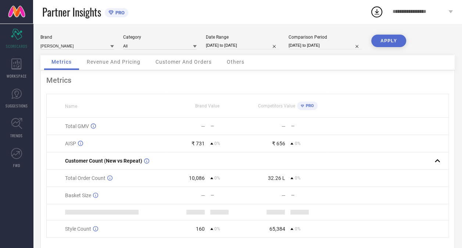
click at [103, 64] on span "Revenue And Pricing" at bounding box center [114, 62] width 54 height 6
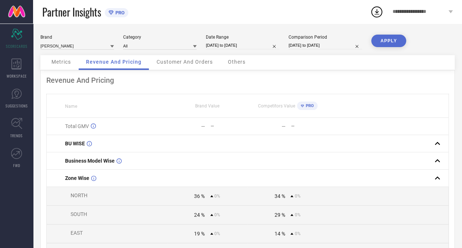
click at [106, 63] on span "Revenue And Pricing" at bounding box center [114, 62] width 56 height 6
click at [61, 61] on span "Metrics" at bounding box center [60, 62] width 19 height 6
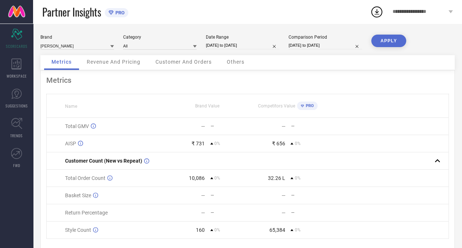
click at [173, 60] on span "Customer And Orders" at bounding box center [184, 62] width 56 height 6
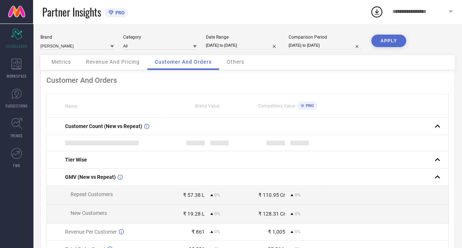
click at [116, 63] on span "Revenue And Pricing" at bounding box center [113, 62] width 54 height 6
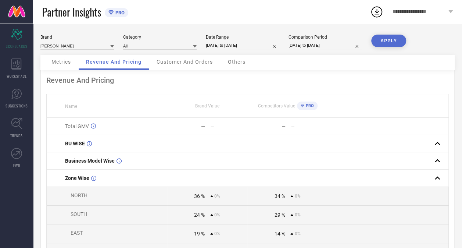
click at [241, 64] on span "Others" at bounding box center [237, 62] width 18 height 6
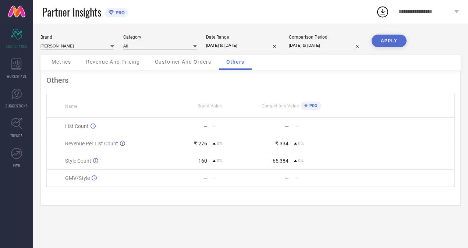
click at [174, 61] on span "Customer And Orders" at bounding box center [183, 62] width 56 height 6
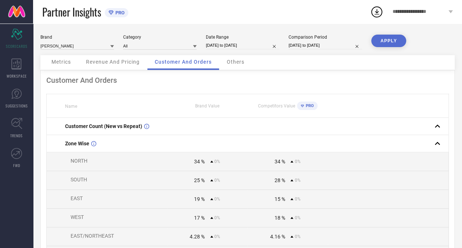
click at [115, 62] on span "Revenue And Pricing" at bounding box center [113, 62] width 54 height 6
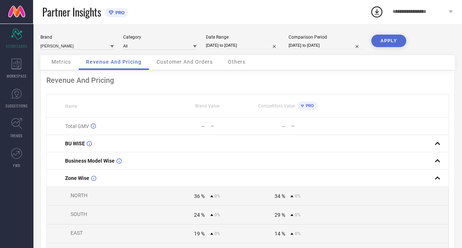
select select "3"
select select "2025"
select select "4"
select select "2025"
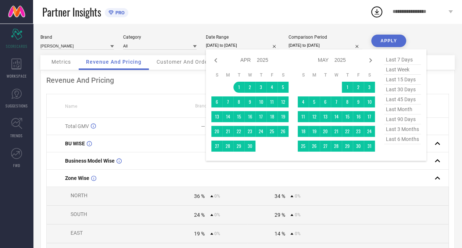
click at [234, 46] on input "[DATE] to [DATE]" at bounding box center [243, 46] width 74 height 8
type input "After [DATE]"
click at [240, 90] on td "1" at bounding box center [239, 87] width 11 height 11
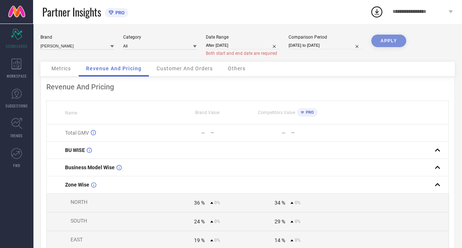
click at [240, 41] on div "Date Range After [DATE] Both start and end date are required" at bounding box center [243, 46] width 74 height 22
click at [235, 47] on input "After [DATE]" at bounding box center [243, 46] width 74 height 8
select select "3"
select select "2025"
select select "4"
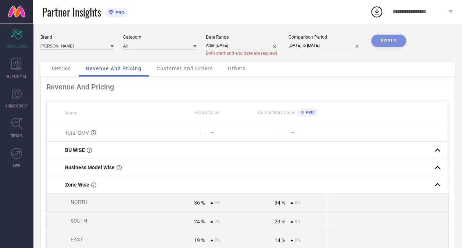
select select "2025"
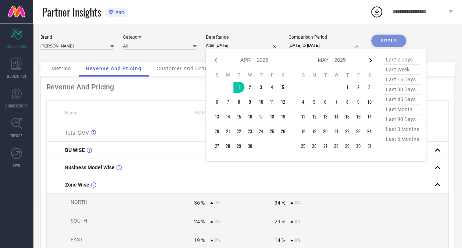
click at [370, 61] on icon at bounding box center [371, 60] width 3 height 4
select select "4"
select select "2025"
select select "5"
select select "2025"
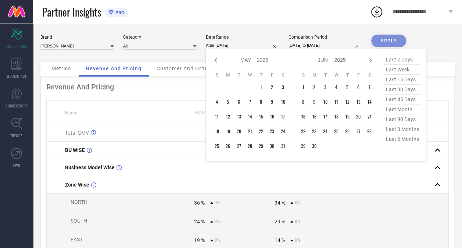
click at [370, 61] on icon at bounding box center [371, 60] width 3 height 4
select select "5"
select select "2025"
select select "6"
select select "2025"
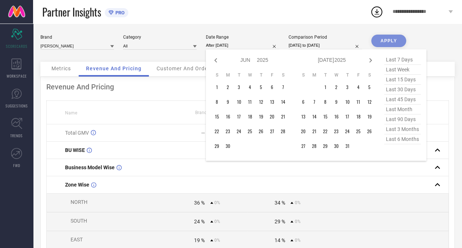
click at [370, 61] on icon at bounding box center [371, 60] width 3 height 4
select select "6"
select select "2025"
select select "7"
select select "2025"
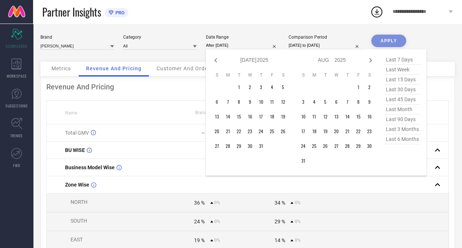
click at [370, 61] on icon at bounding box center [371, 60] width 3 height 4
select select "7"
select select "2025"
select select "8"
select select "2025"
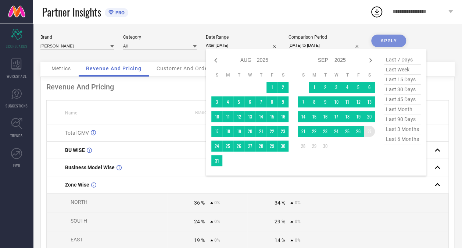
type input "[DATE] to [DATE]"
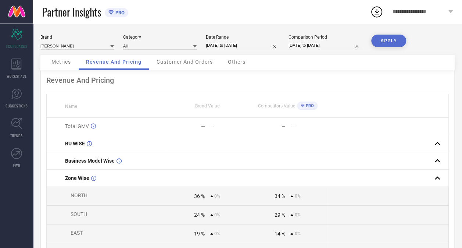
click at [304, 44] on input "[DATE] to [DATE]" at bounding box center [326, 46] width 74 height 8
select select "3"
select select "2025"
select select "4"
select select "2025"
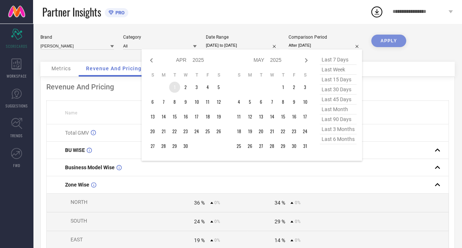
type input "After [DATE]"
click at [174, 88] on td "1" at bounding box center [174, 87] width 11 height 11
click at [307, 62] on icon at bounding box center [306, 60] width 9 height 9
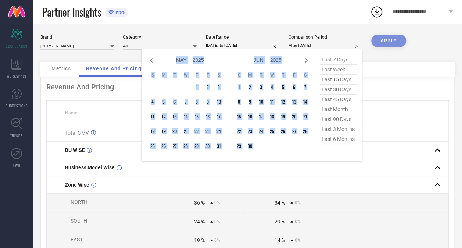
select select "6"
select select "2025"
select select "7"
select select "2025"
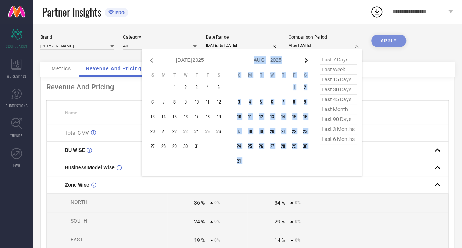
click at [307, 62] on icon at bounding box center [306, 60] width 9 height 9
select select "7"
select select "2025"
select select "8"
select select "2025"
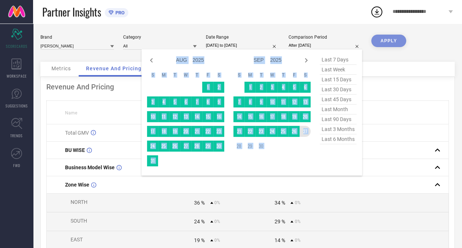
type input "[DATE] to [DATE]"
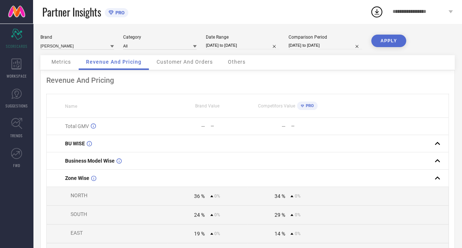
click at [386, 42] on button "APPLY" at bounding box center [388, 41] width 35 height 13
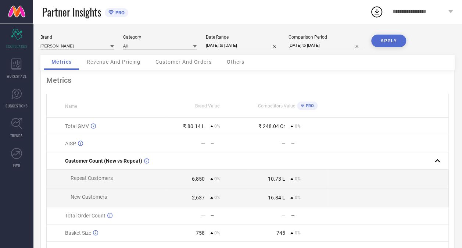
click at [104, 65] on div "Revenue And Pricing" at bounding box center [113, 62] width 68 height 15
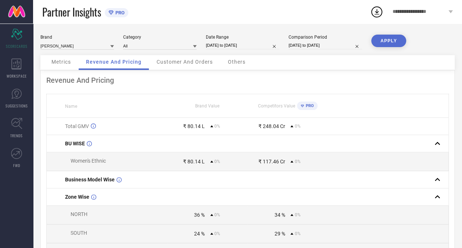
click at [178, 63] on span "Customer And Orders" at bounding box center [185, 62] width 56 height 6
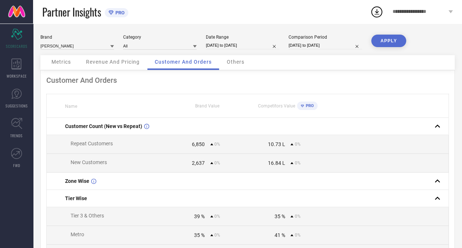
click at [235, 63] on span "Others" at bounding box center [236, 62] width 18 height 6
